Goal: Complete application form

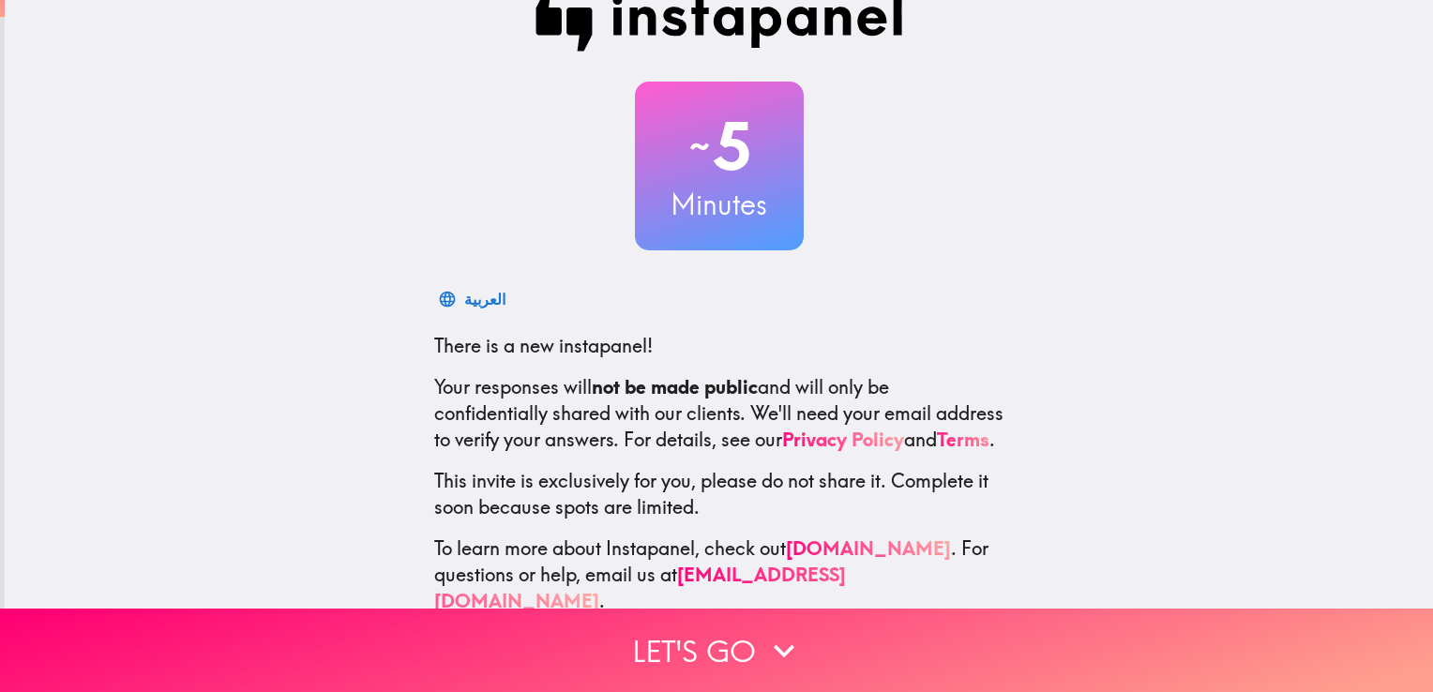
scroll to position [87, 0]
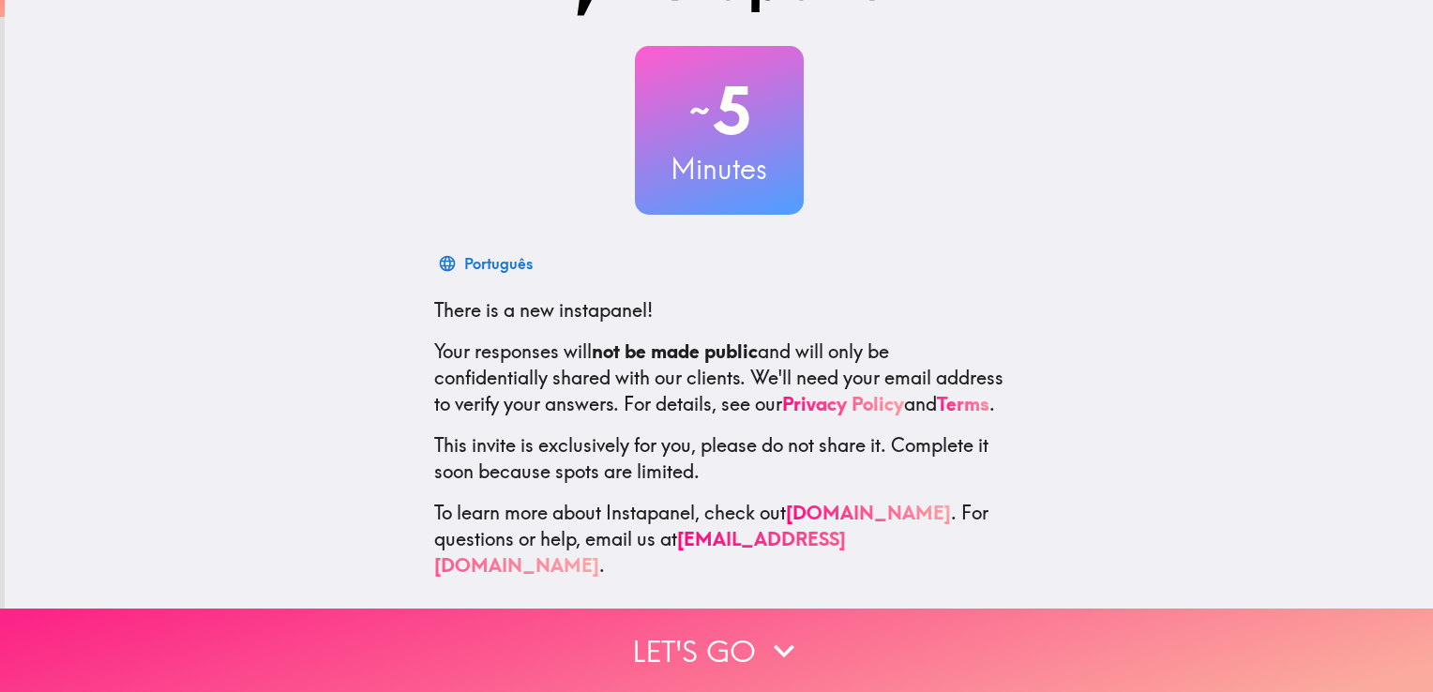
click at [310, 631] on button "Let's go" at bounding box center [716, 650] width 1433 height 83
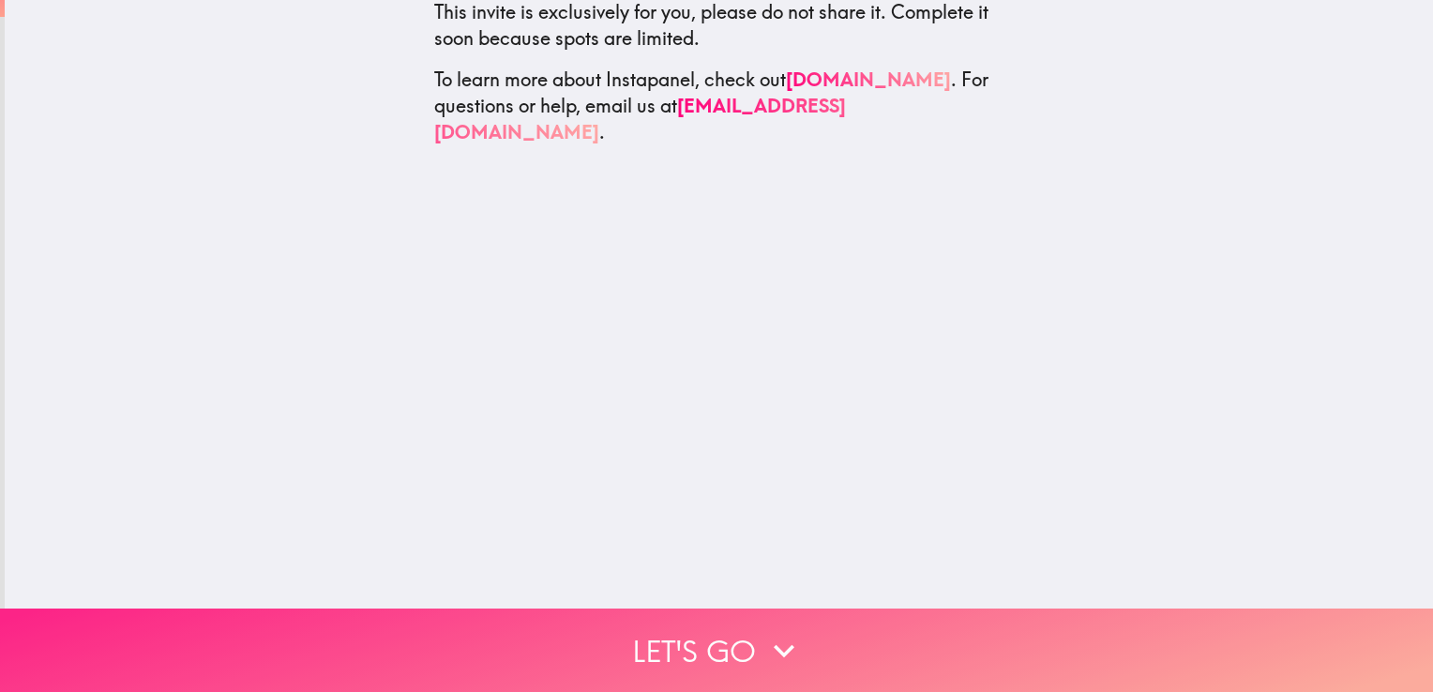
scroll to position [0, 0]
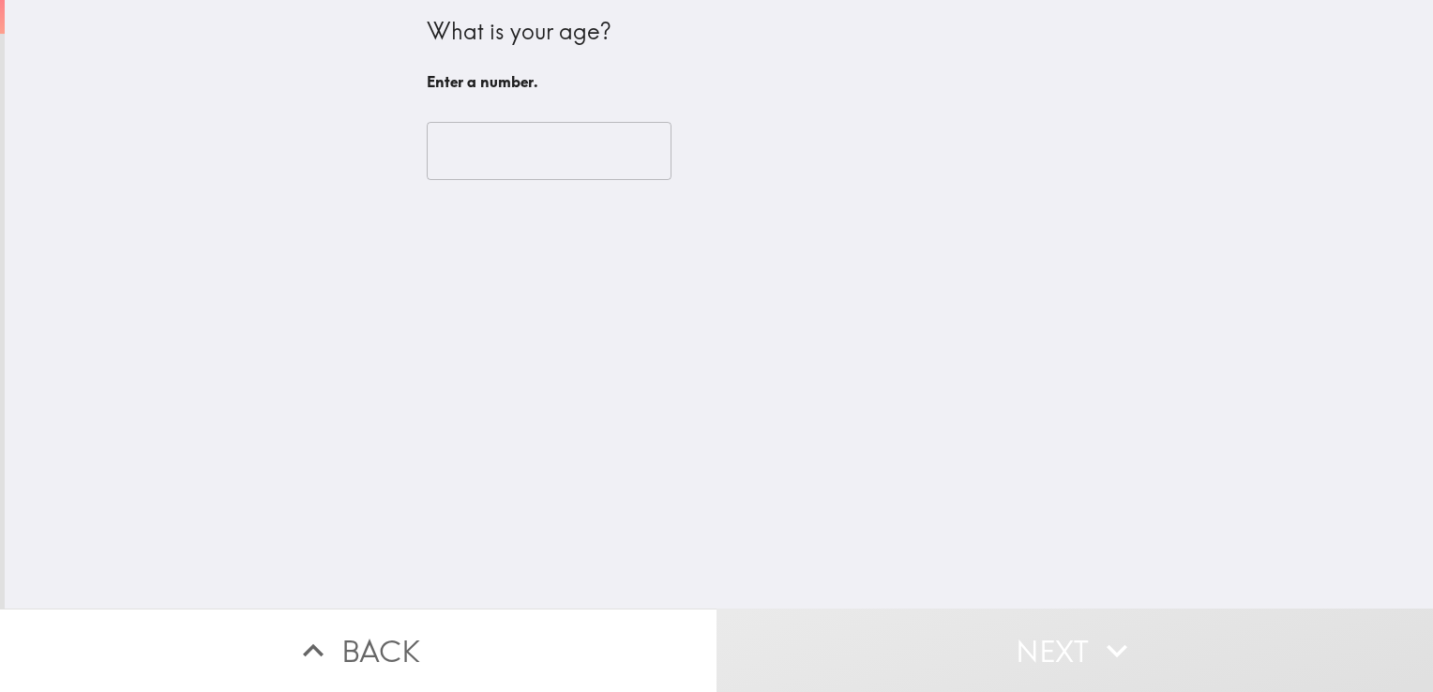
click at [464, 156] on input "number" at bounding box center [549, 151] width 245 height 58
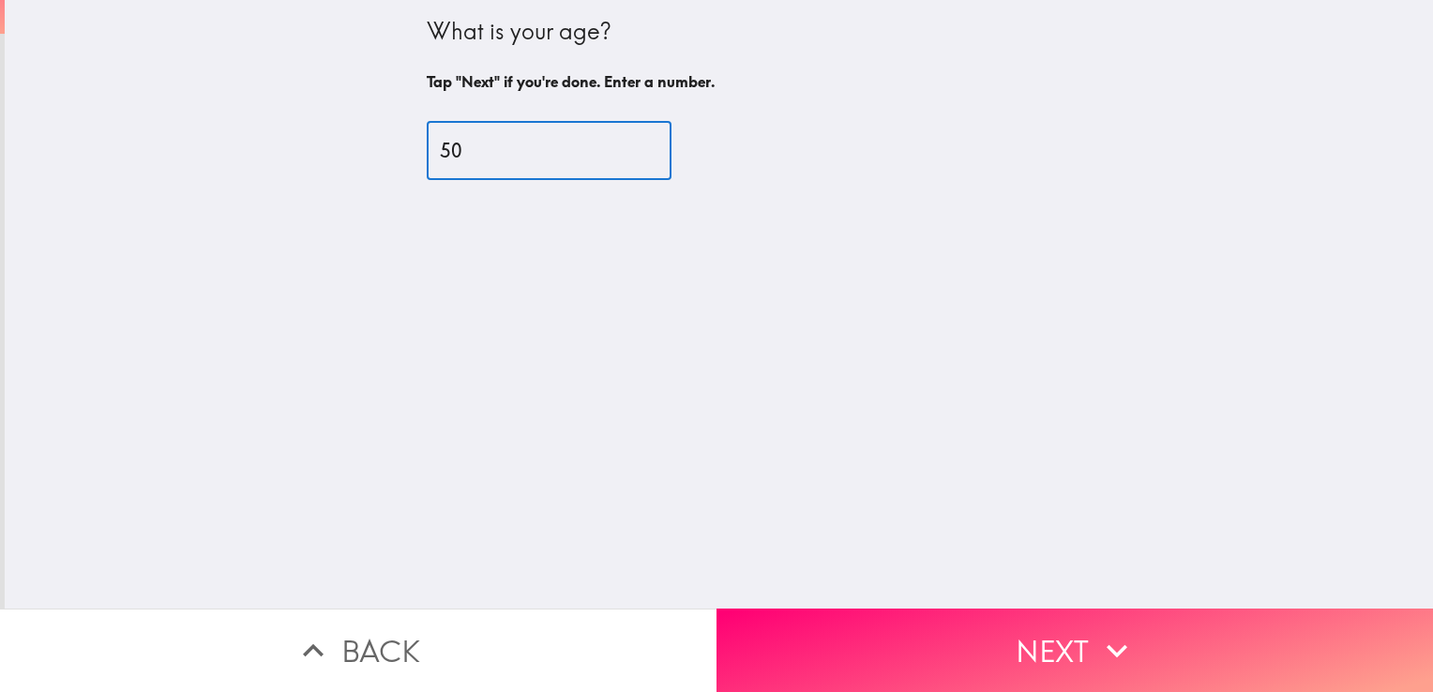
type input "50"
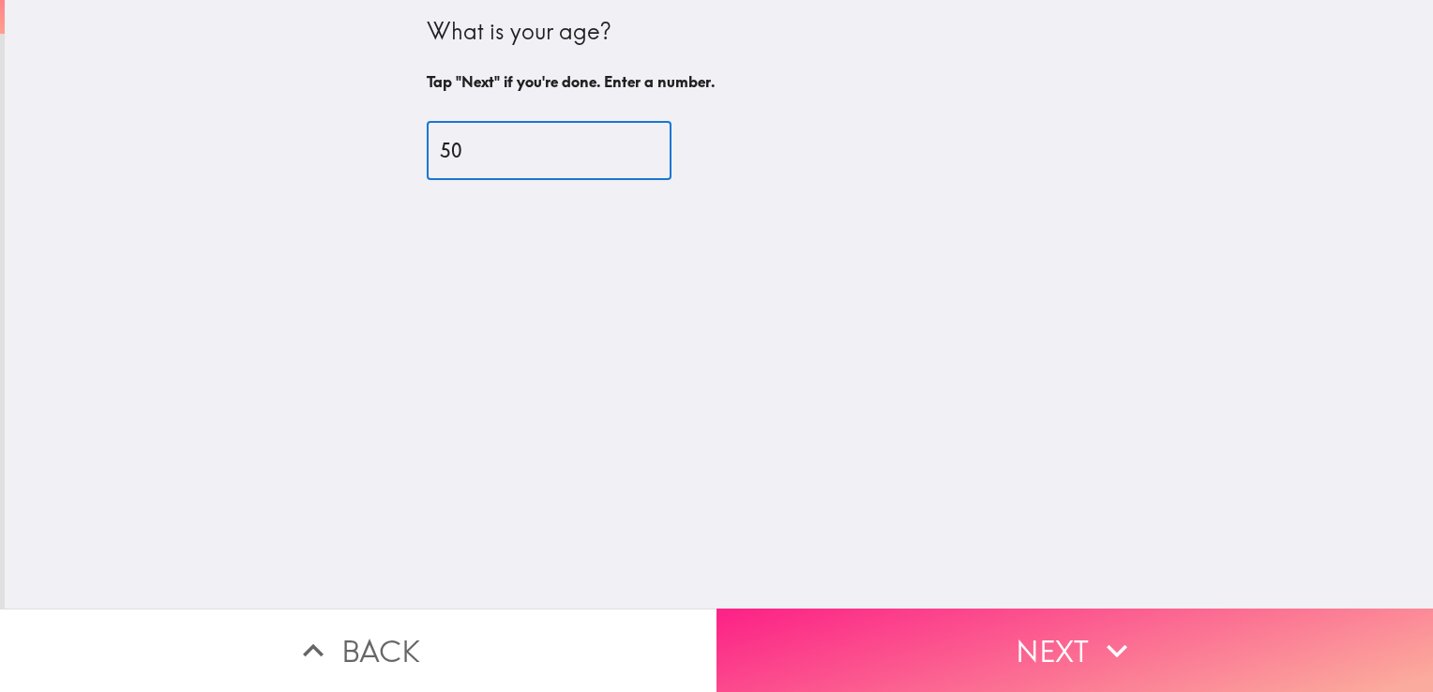
click at [896, 660] on button "Next" at bounding box center [1075, 650] width 717 height 83
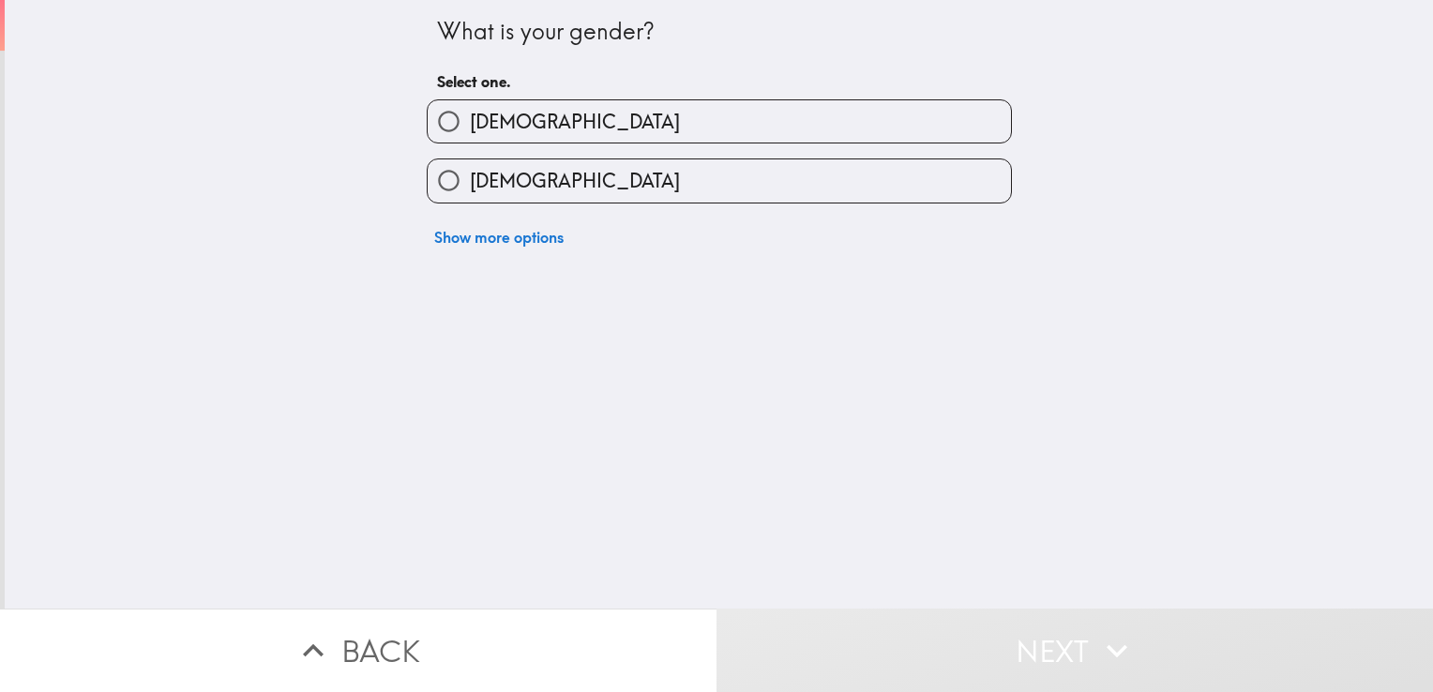
click at [448, 177] on input "[DEMOGRAPHIC_DATA]" at bounding box center [449, 180] width 42 height 42
radio input "true"
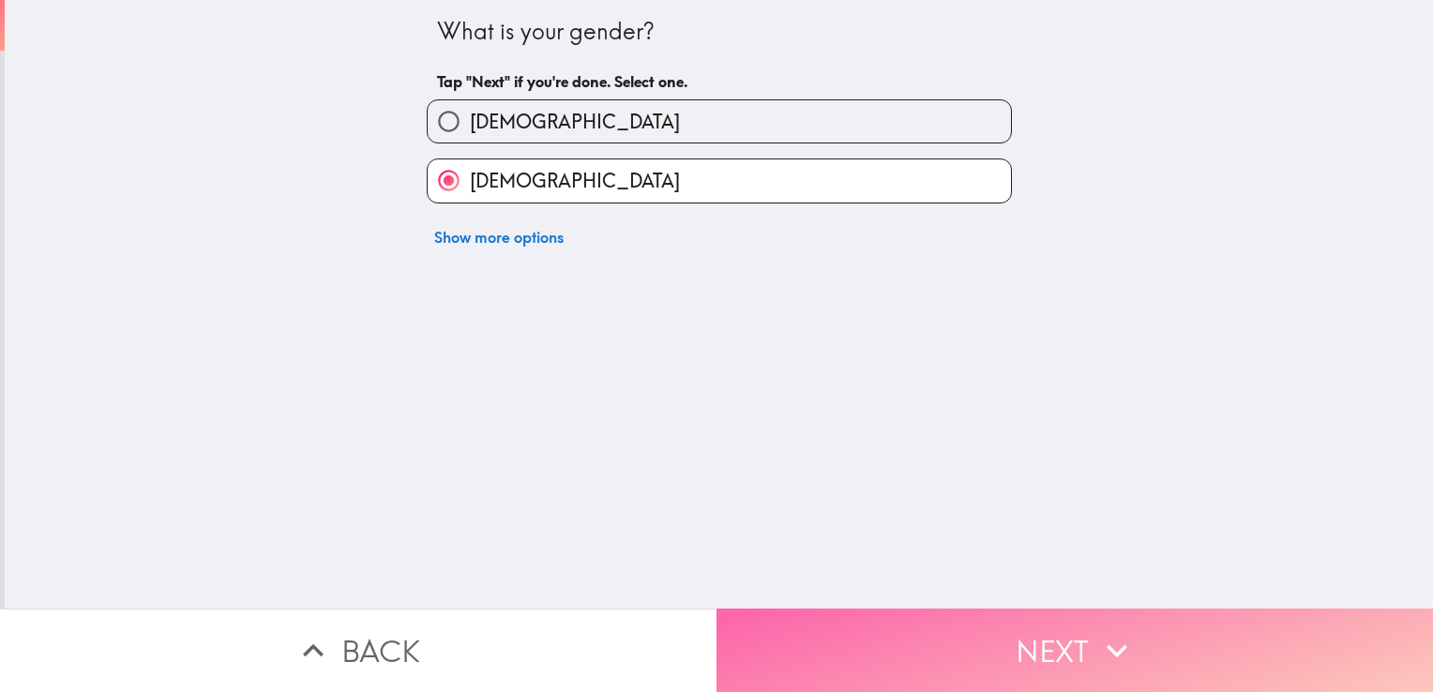
click at [909, 646] on button "Next" at bounding box center [1075, 650] width 717 height 83
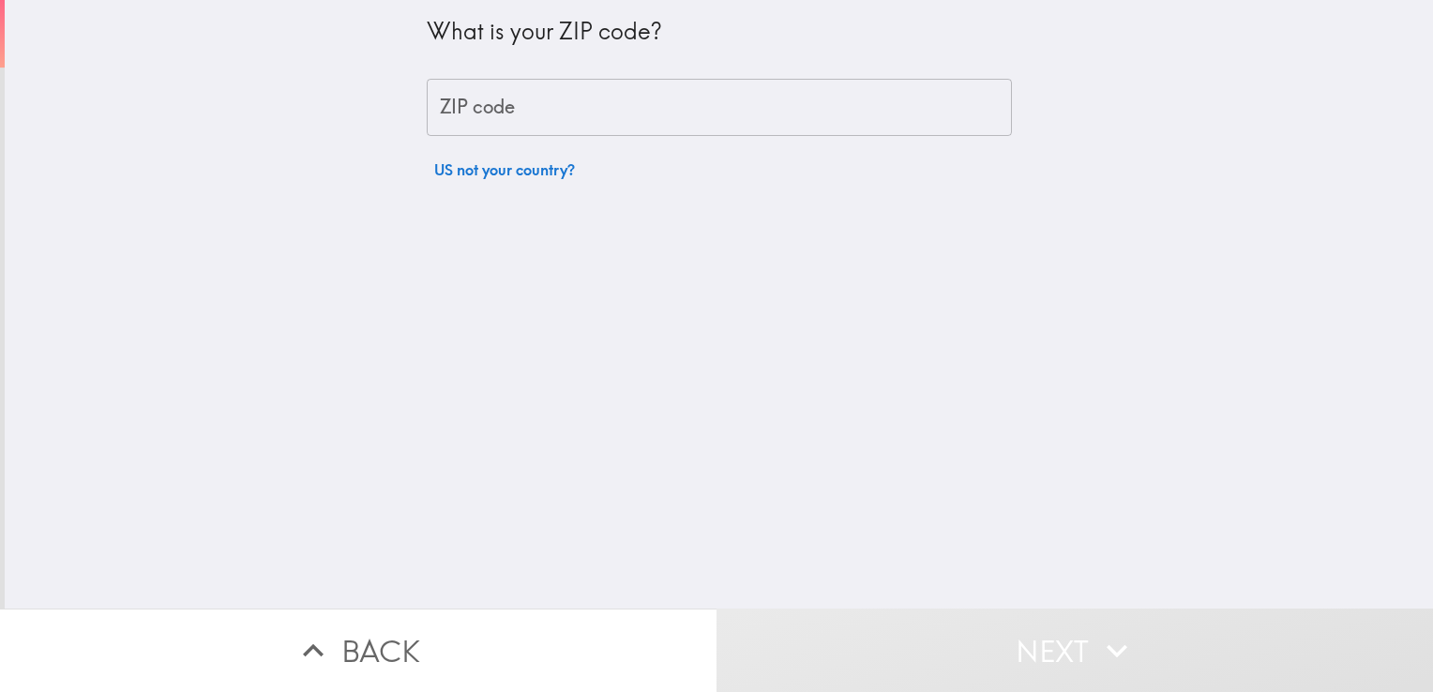
click at [466, 113] on div "ZIP code ZIP code" at bounding box center [719, 108] width 585 height 58
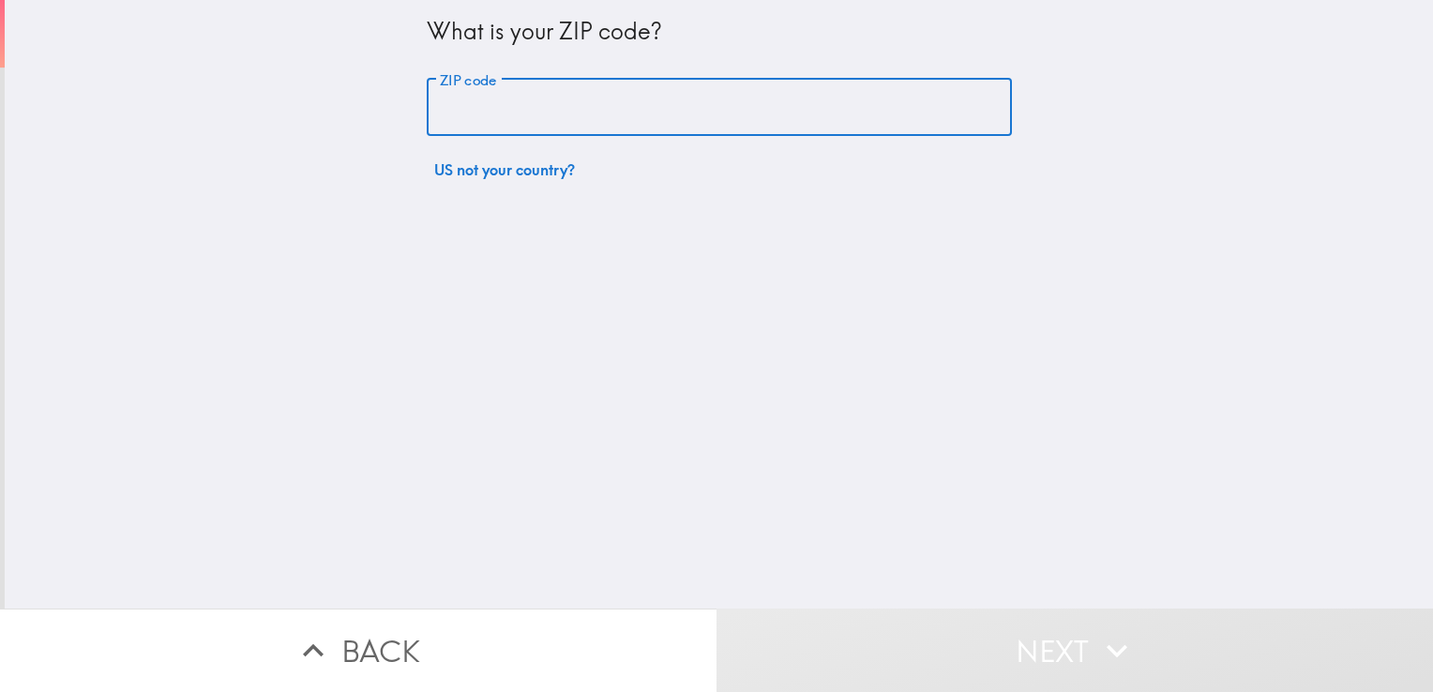
type input "83714"
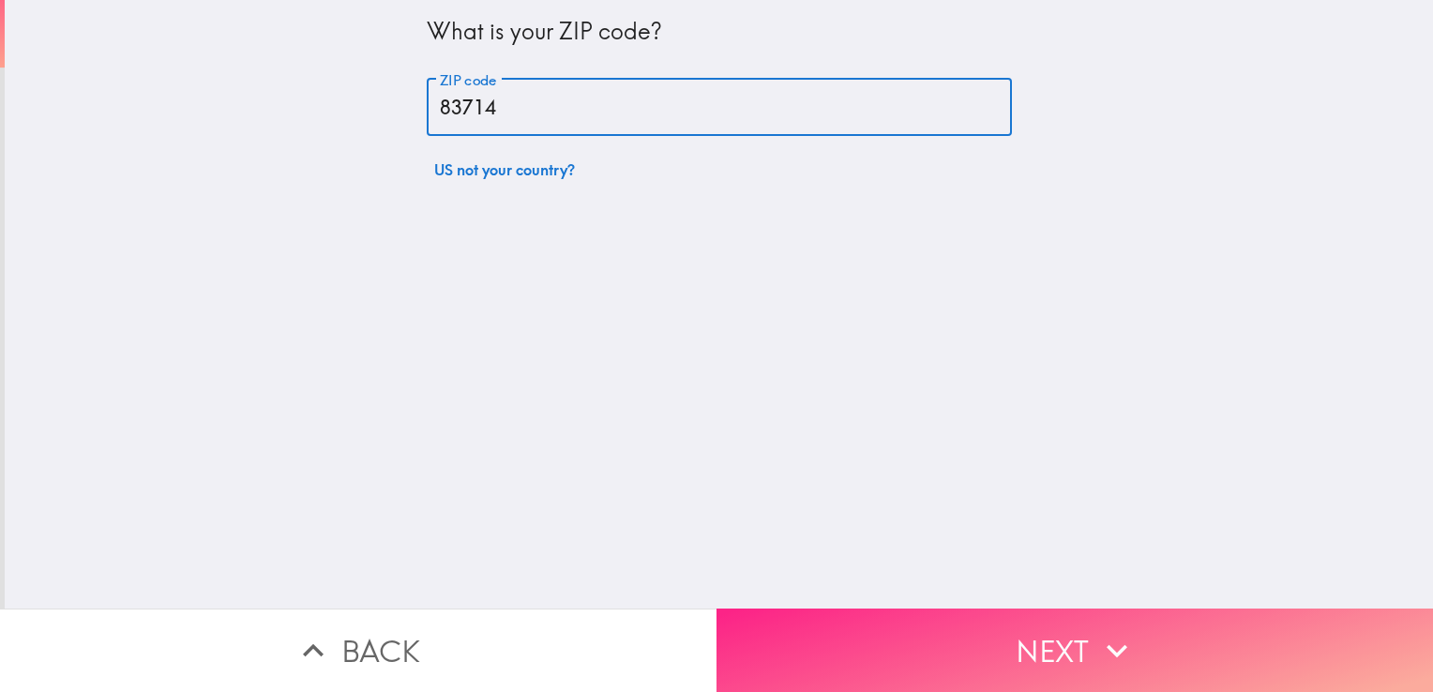
click at [889, 649] on button "Next" at bounding box center [1075, 650] width 717 height 83
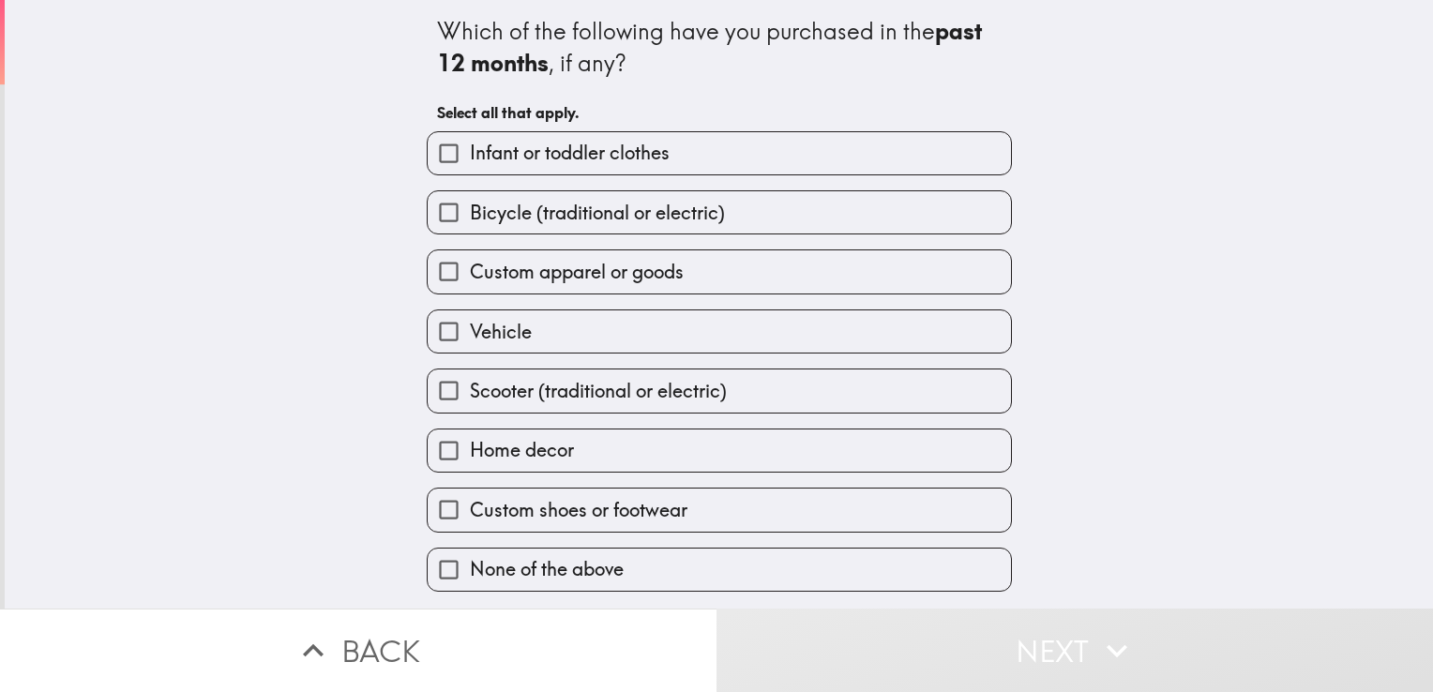
click at [428, 222] on input "Bicycle (traditional or electric)" at bounding box center [449, 212] width 42 height 42
checkbox input "true"
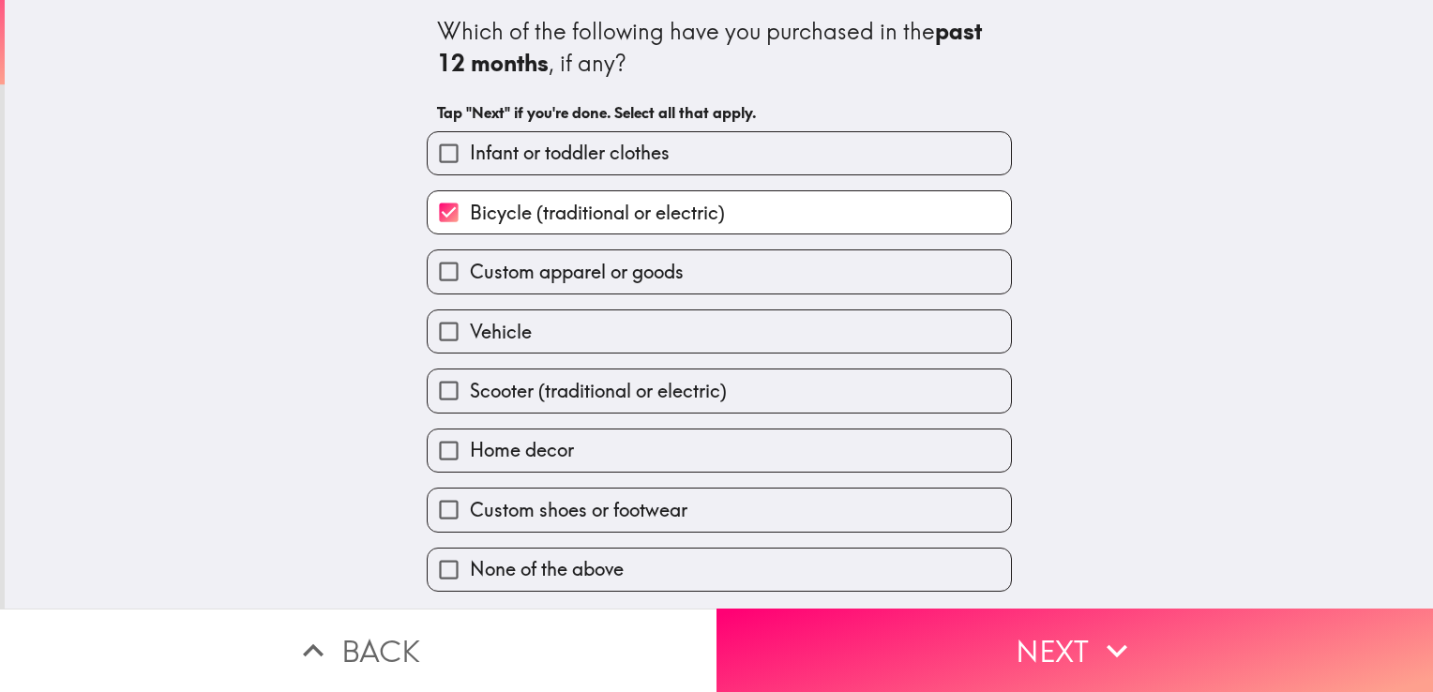
click at [428, 341] on input "Vehicle" at bounding box center [449, 331] width 42 height 42
checkbox input "true"
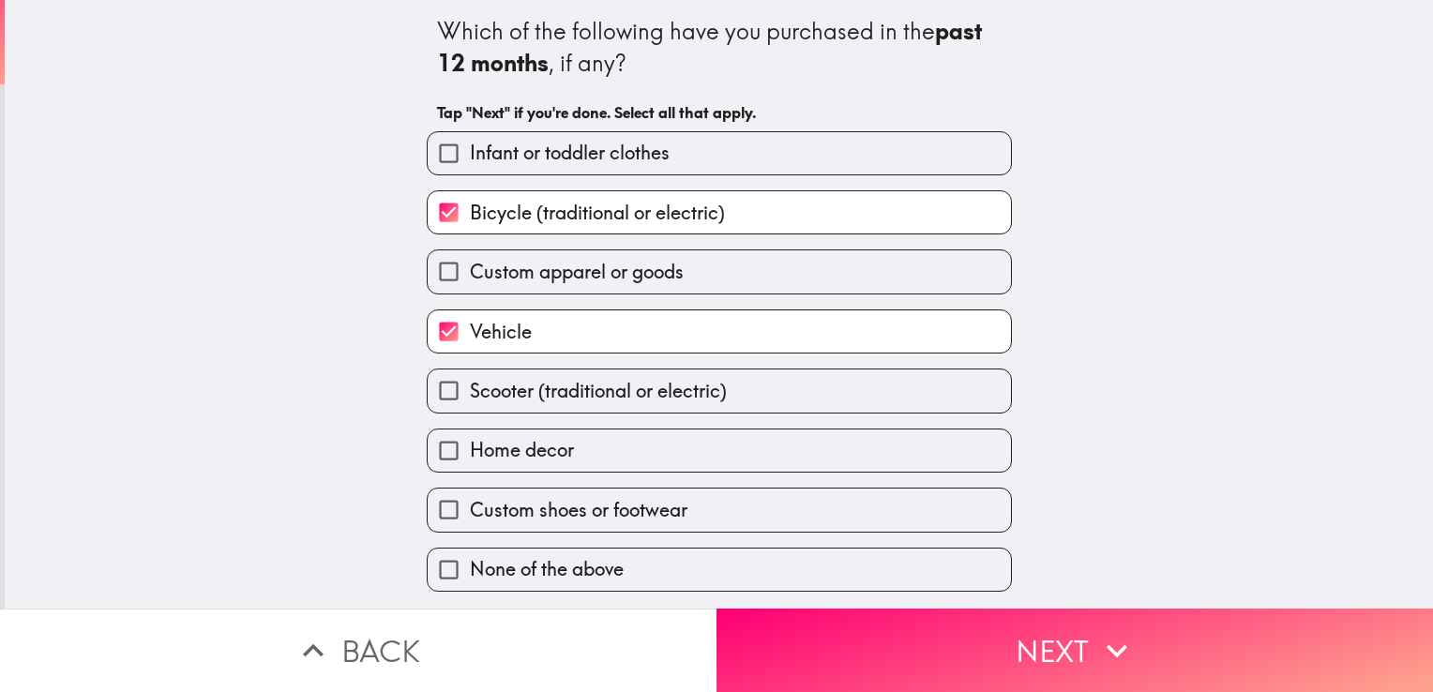
click at [428, 511] on input "Custom shoes or footwear" at bounding box center [449, 510] width 42 height 42
checkbox input "true"
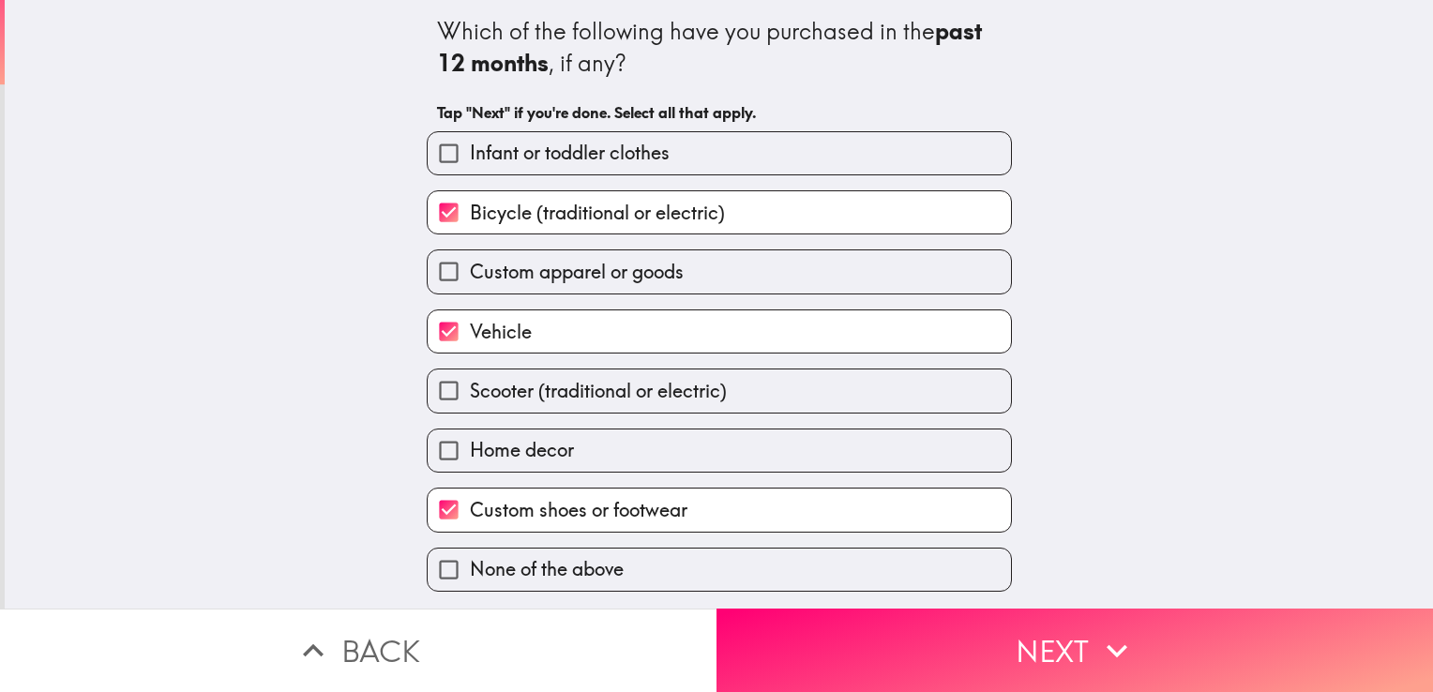
click at [429, 272] on input "Custom apparel or goods" at bounding box center [449, 271] width 42 height 42
checkbox input "true"
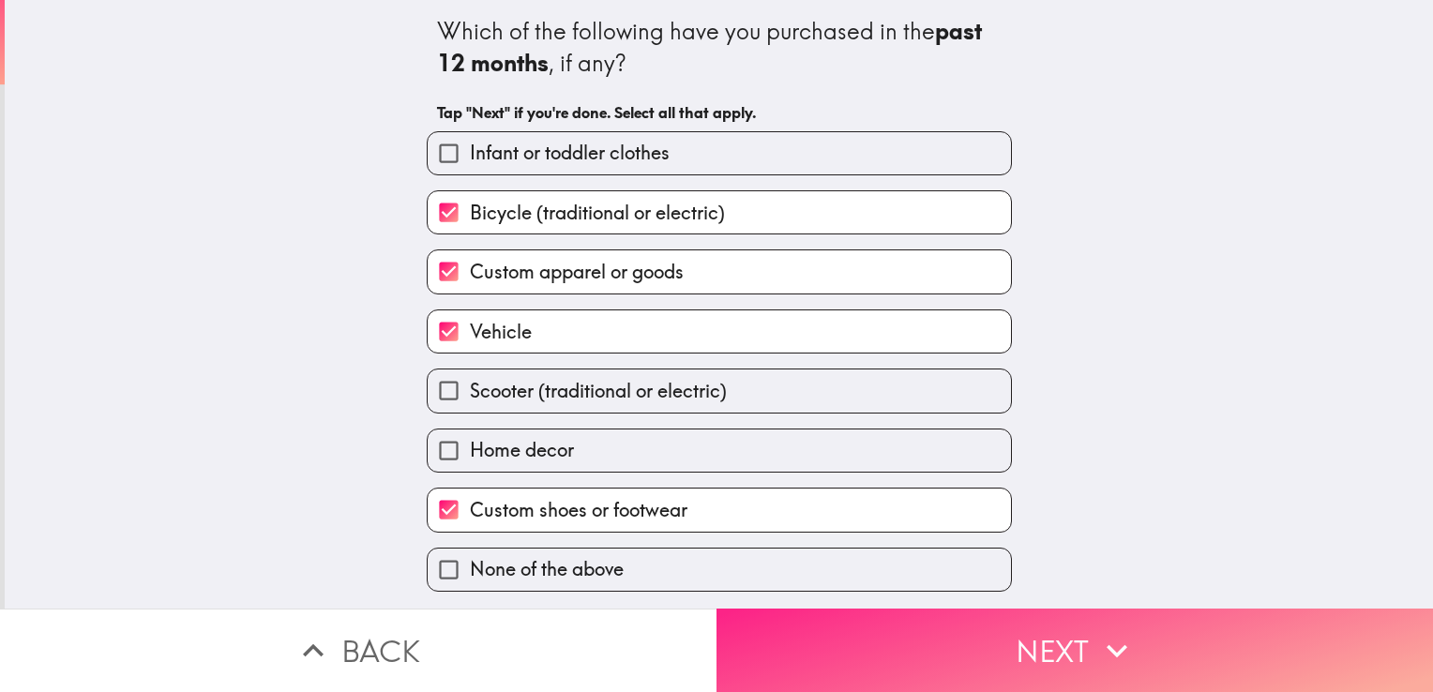
click at [1193, 638] on button "Next" at bounding box center [1075, 650] width 717 height 83
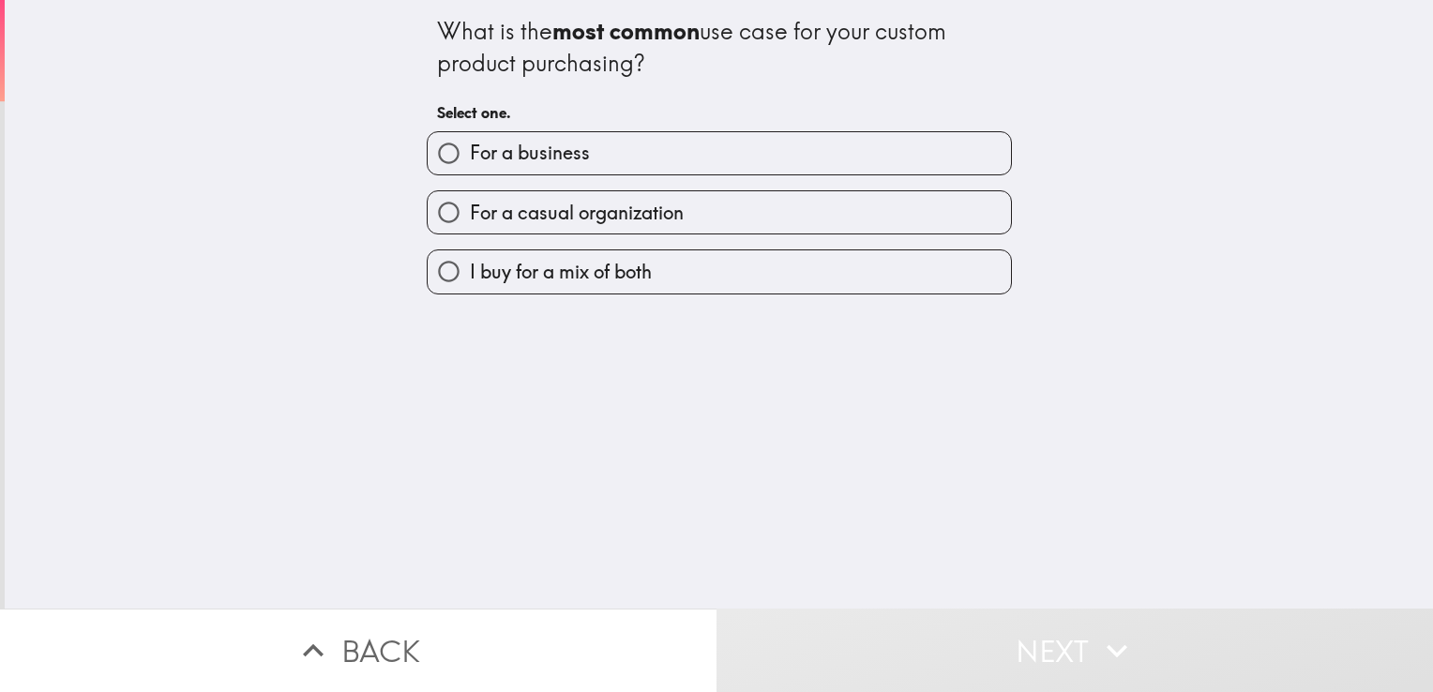
click at [435, 280] on input "I buy for a mix of both" at bounding box center [449, 271] width 42 height 42
radio input "true"
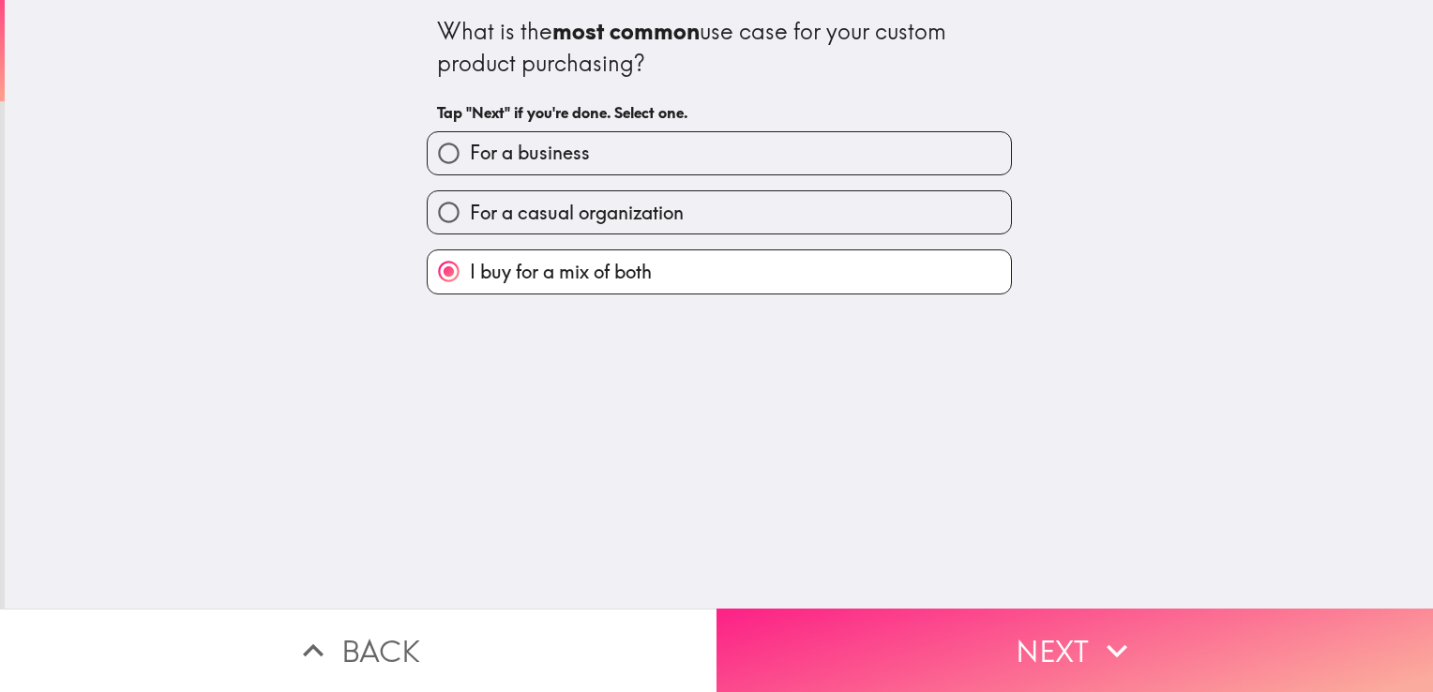
click at [925, 634] on button "Next" at bounding box center [1075, 650] width 717 height 83
